Goal: Obtain resource: Download file/media

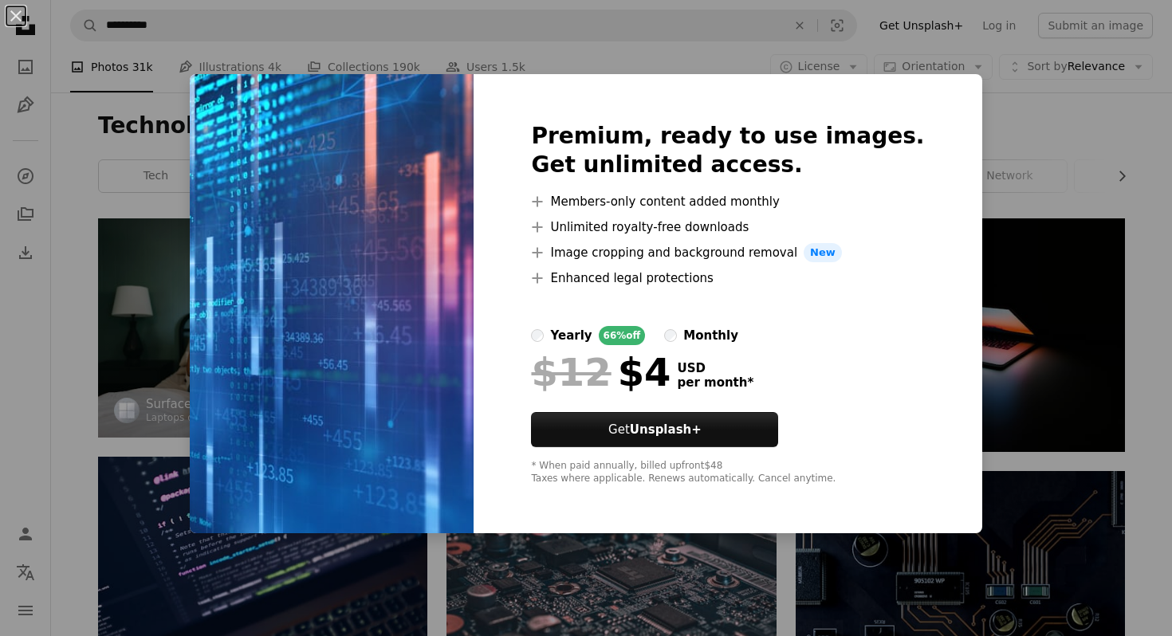
click at [1005, 120] on div "An X shape Premium, ready to use images. Get unlimited access. A plus sign Memb…" at bounding box center [586, 318] width 1172 height 636
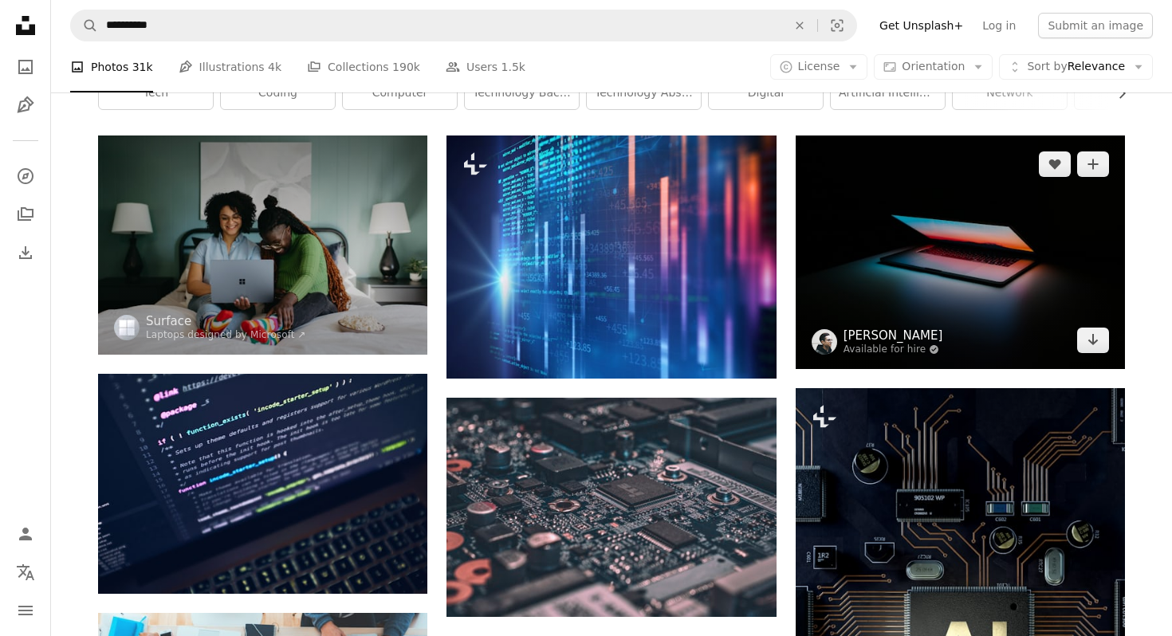
scroll to position [86, 0]
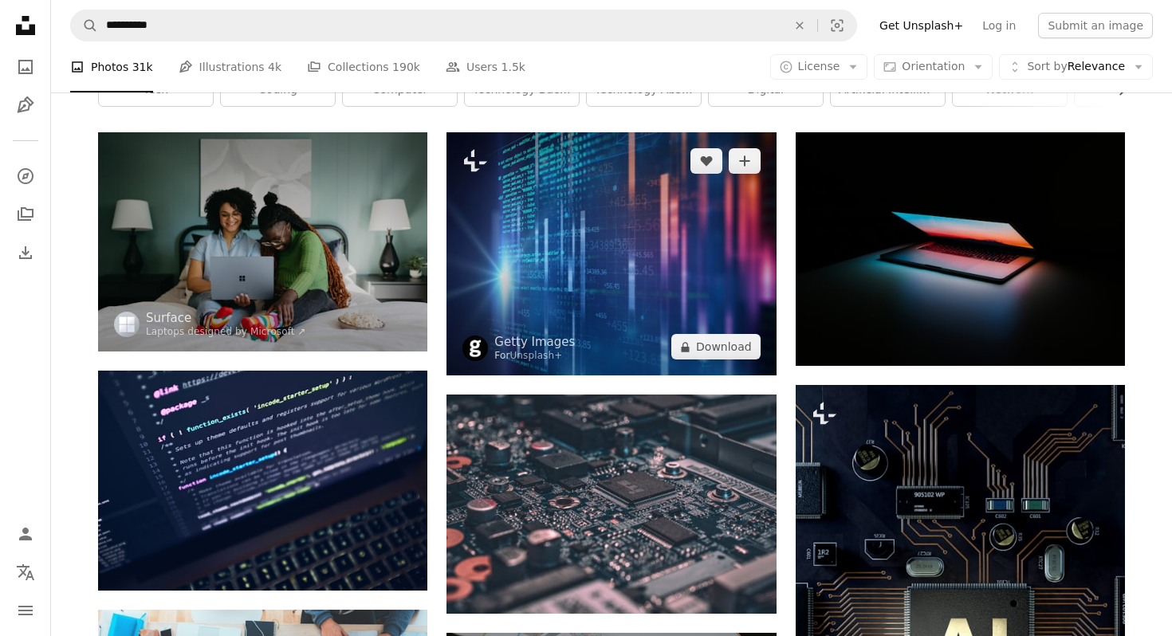
click at [672, 246] on img at bounding box center [610, 253] width 329 height 243
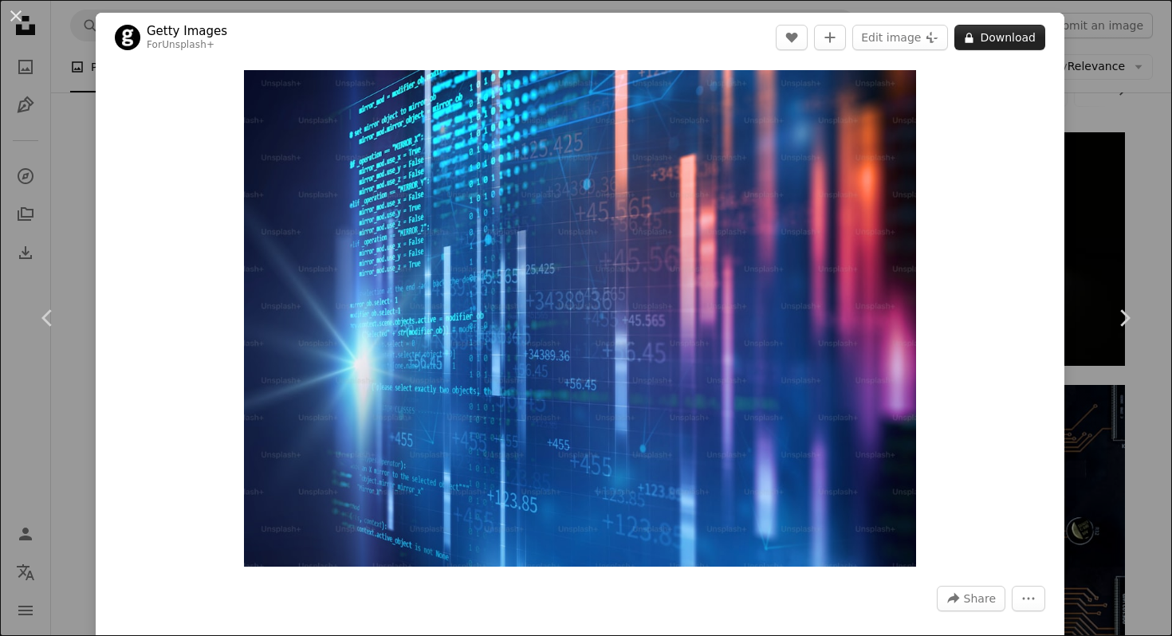
click at [1028, 39] on button "A lock Download" at bounding box center [999, 38] width 91 height 26
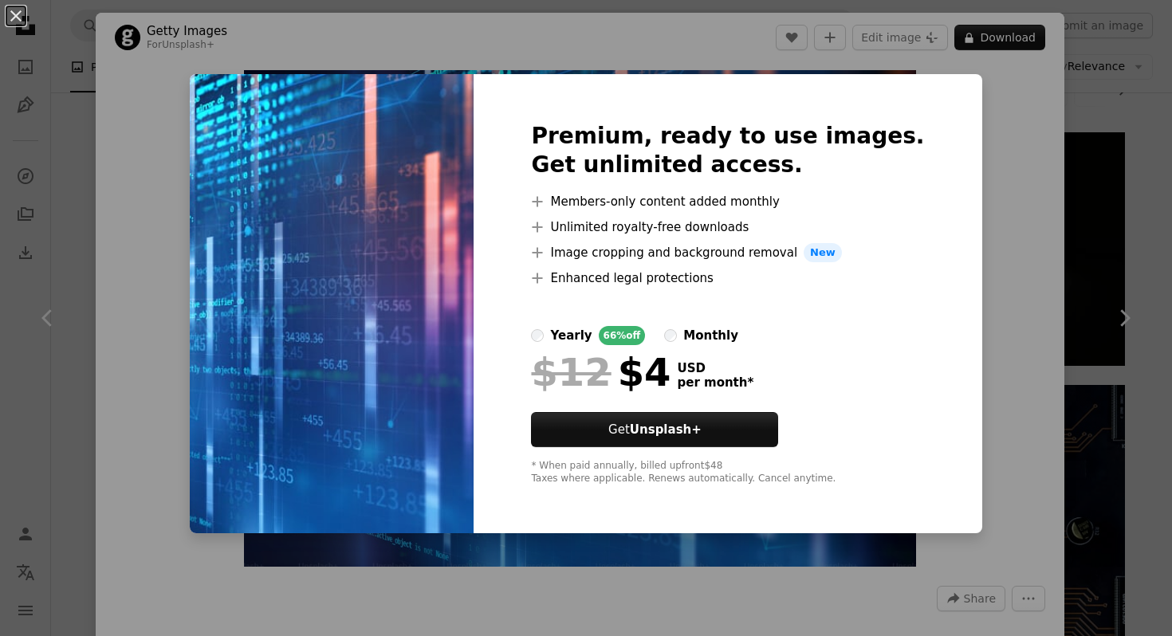
click at [981, 200] on div "An X shape Premium, ready to use images. Get unlimited access. A plus sign Memb…" at bounding box center [586, 318] width 1172 height 636
